Goal: Transaction & Acquisition: Purchase product/service

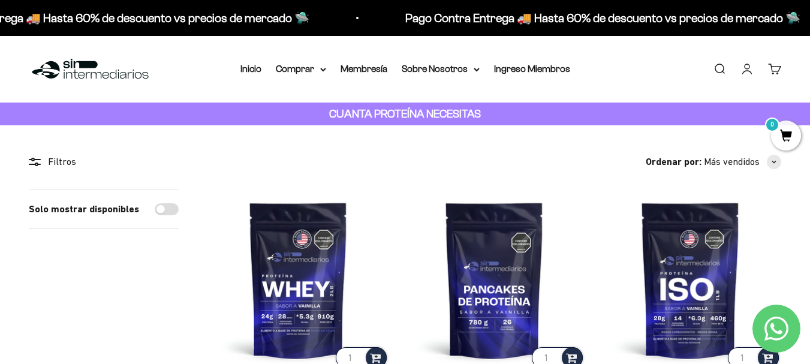
click at [726, 71] on link "Buscar" at bounding box center [719, 68] width 13 height 13
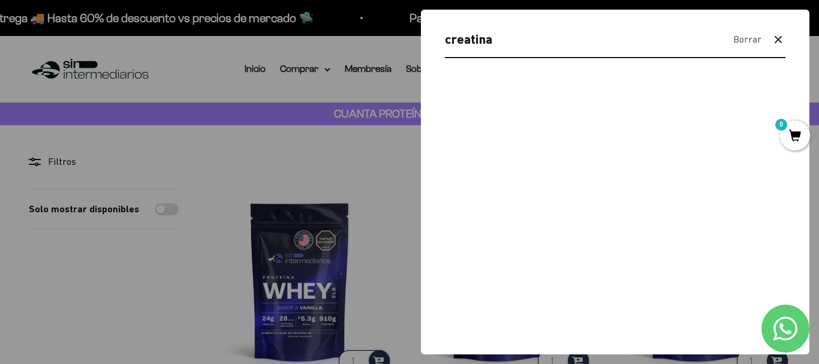
type input "creatina"
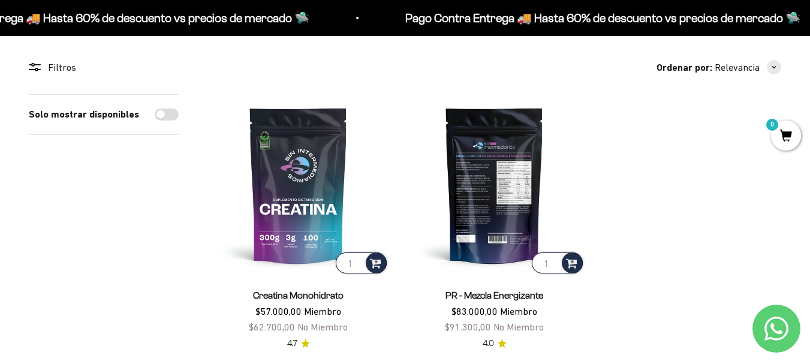
scroll to position [240, 0]
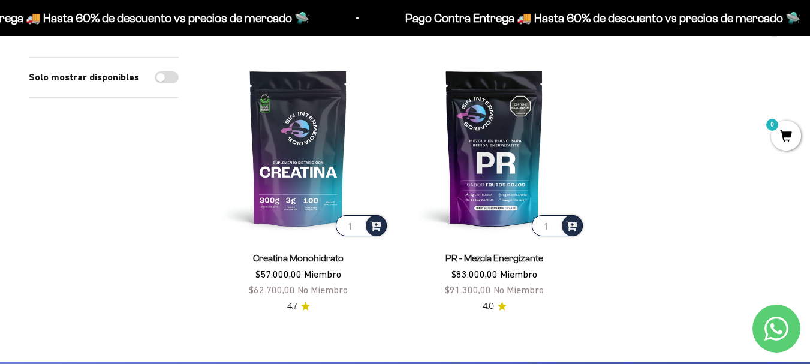
click at [665, 139] on product-list "1 Creatina Monohidrato $57.000,00 Miembro $62.700,00 No Miembro 4.7 1 PR - Mezc…" at bounding box center [494, 185] width 574 height 257
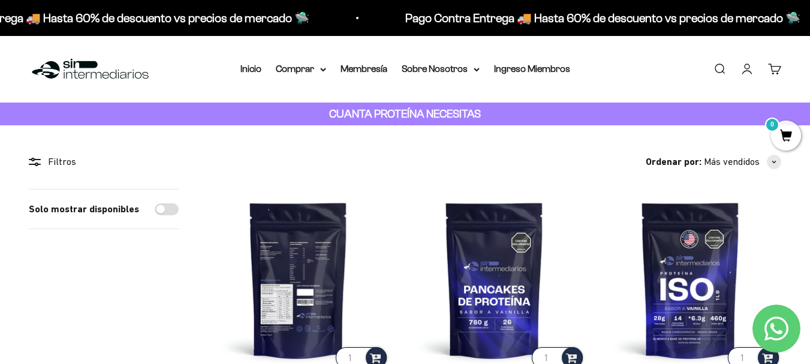
click at [282, 282] on img at bounding box center [298, 280] width 182 height 182
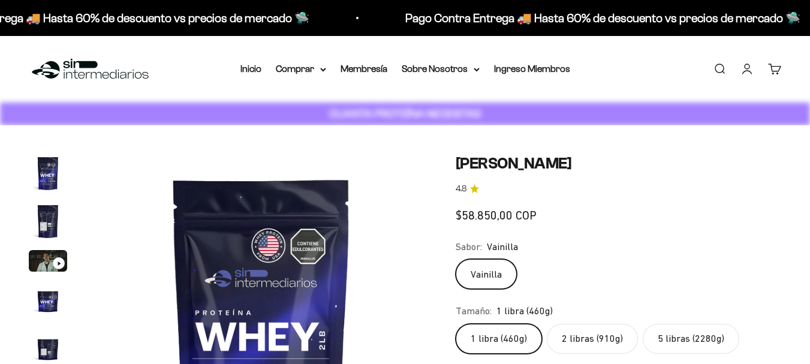
click at [51, 227] on img "Ir al artículo 2" at bounding box center [48, 221] width 38 height 38
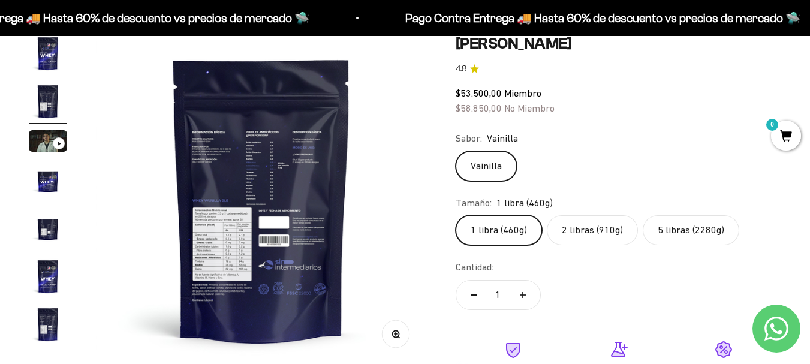
click at [57, 141] on icon "Ir al artículo 3" at bounding box center [59, 143] width 4 height 5
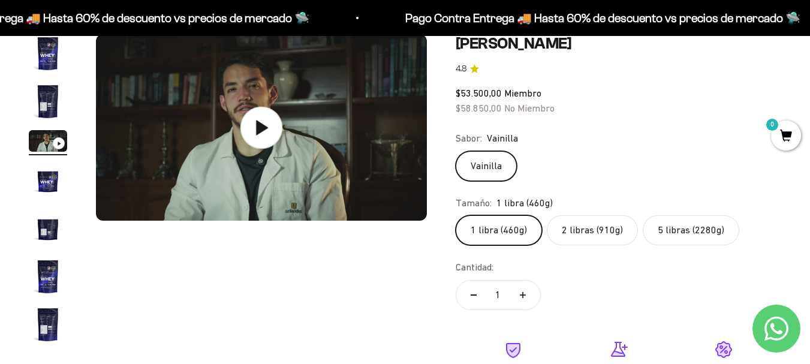
scroll to position [60, 0]
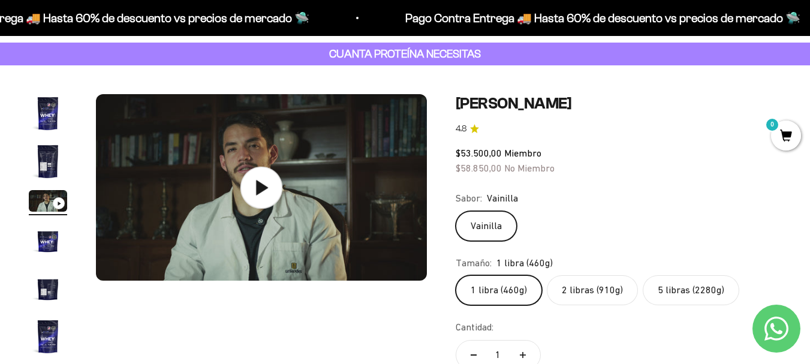
click at [268, 184] on icon at bounding box center [261, 187] width 42 height 42
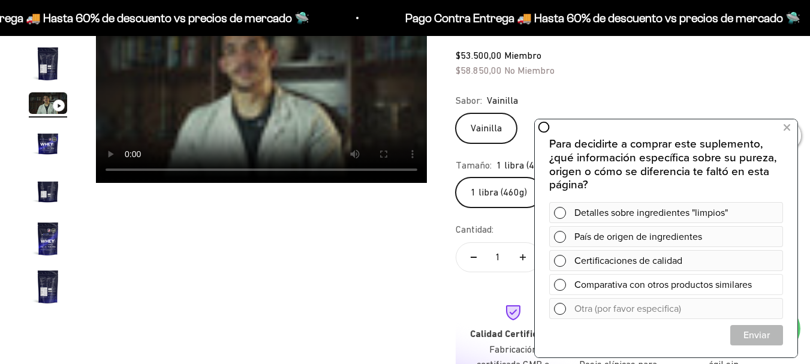
scroll to position [180, 0]
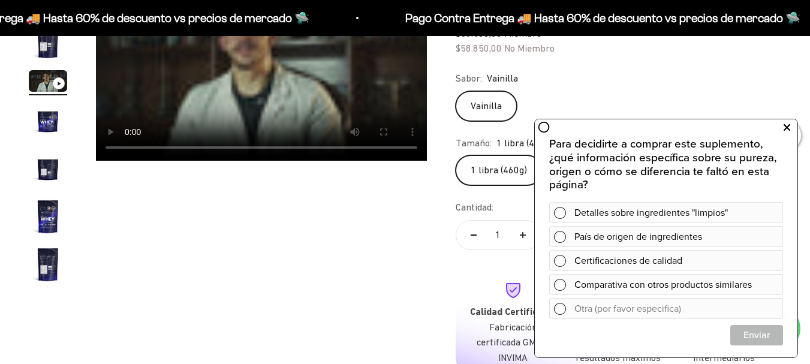
click at [785, 130] on icon at bounding box center [787, 128] width 7 height 16
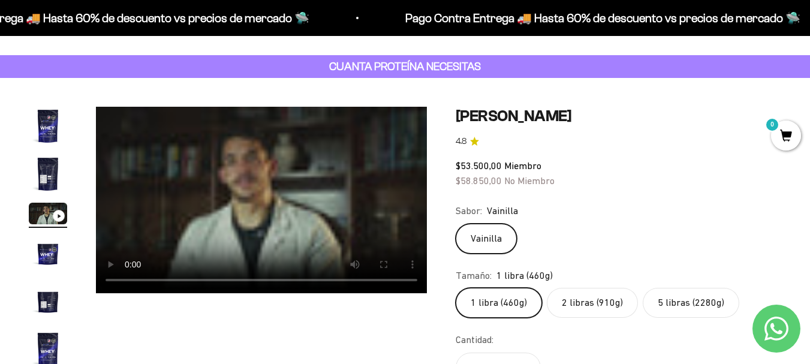
scroll to position [120, 0]
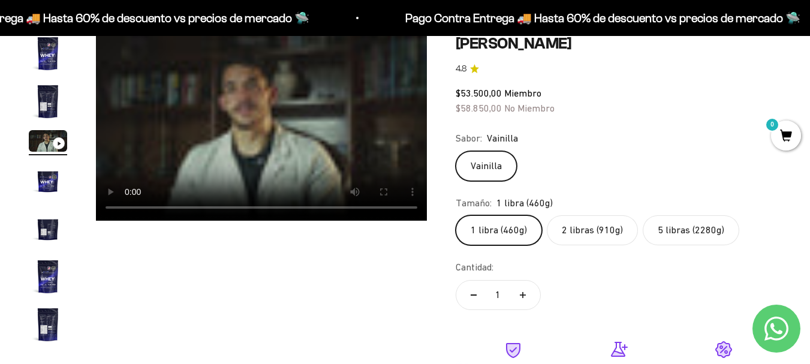
click at [599, 230] on label "2 libras (910g)" at bounding box center [592, 230] width 91 height 30
click at [456, 215] on input "2 libras (910g)" at bounding box center [455, 215] width 1 height 1
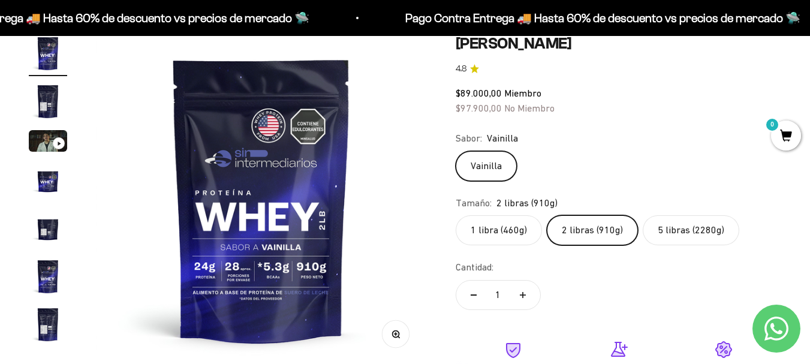
click at [516, 231] on label "1 libra (460g)" at bounding box center [499, 230] width 86 height 30
click at [456, 215] on input "1 libra (460g)" at bounding box center [455, 215] width 1 height 1
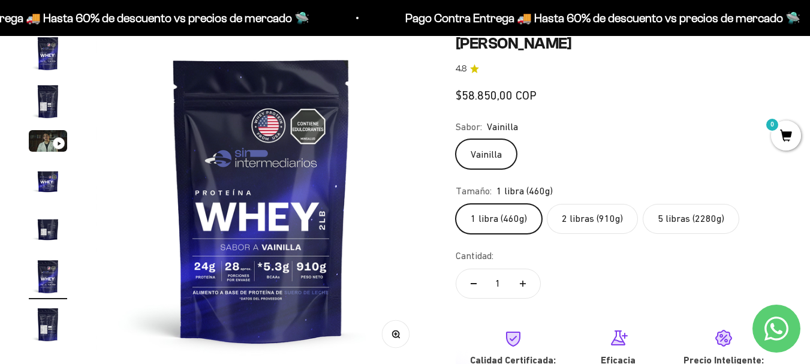
scroll to position [0, 1690]
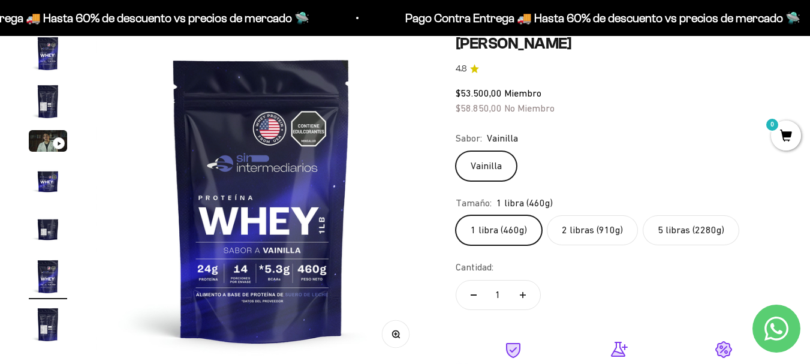
click at [43, 231] on img "Ir al artículo 5" at bounding box center [48, 228] width 38 height 38
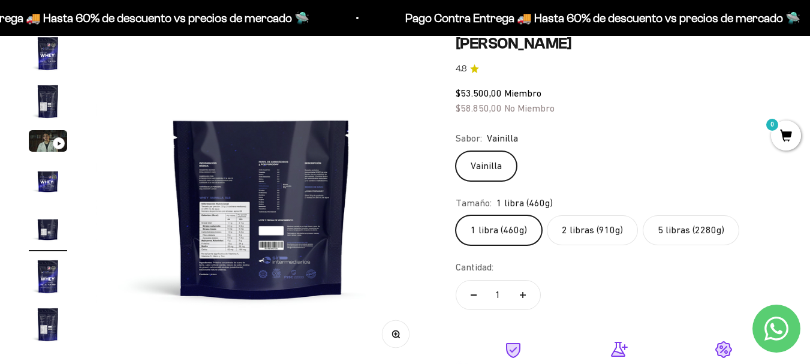
click at [49, 180] on img "Ir al artículo 4" at bounding box center [48, 180] width 38 height 38
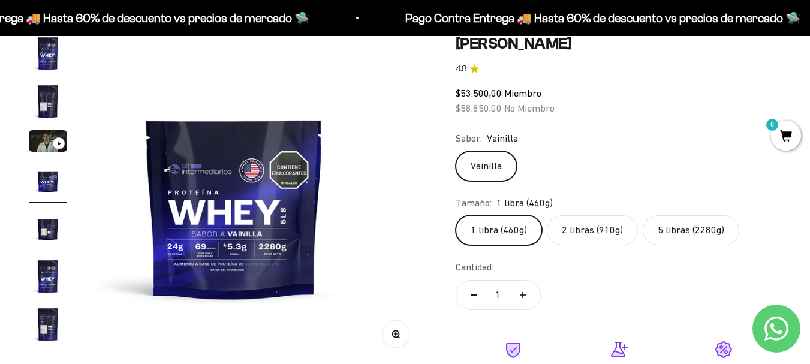
scroll to position [0, 1015]
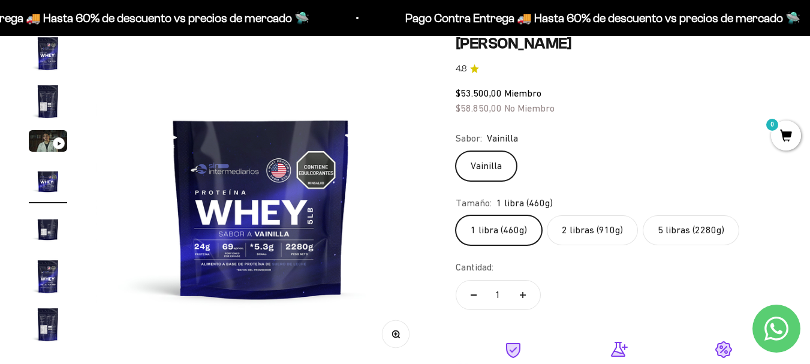
click at [50, 143] on img "Ir al artículo 3" at bounding box center [48, 141] width 38 height 22
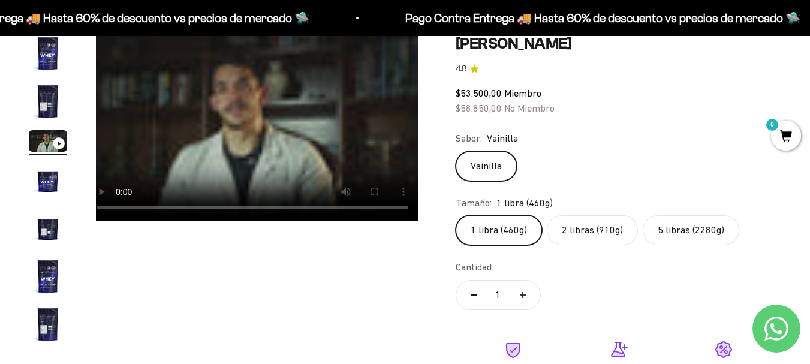
scroll to position [0, 676]
